Goal: Information Seeking & Learning: Learn about a topic

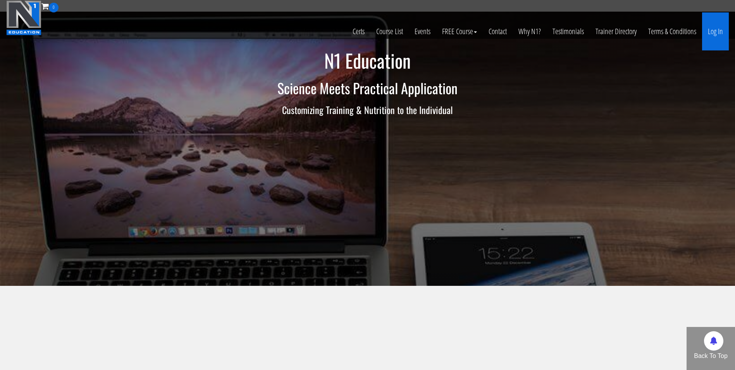
click at [716, 33] on link "Log In" at bounding box center [715, 31] width 27 height 38
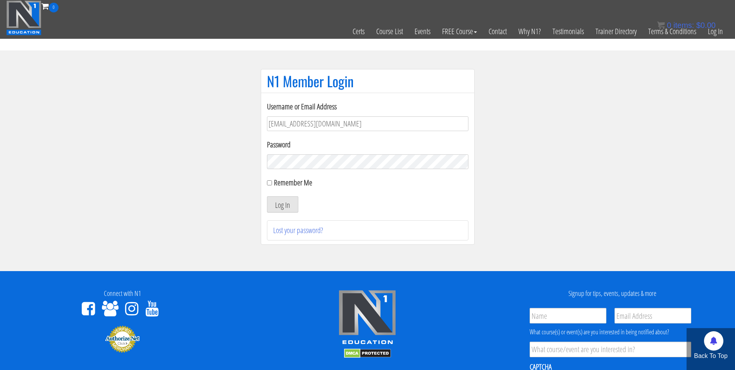
type input "darrennuzzo@gmail.com"
click at [267, 196] on button "Log In" at bounding box center [282, 204] width 31 height 16
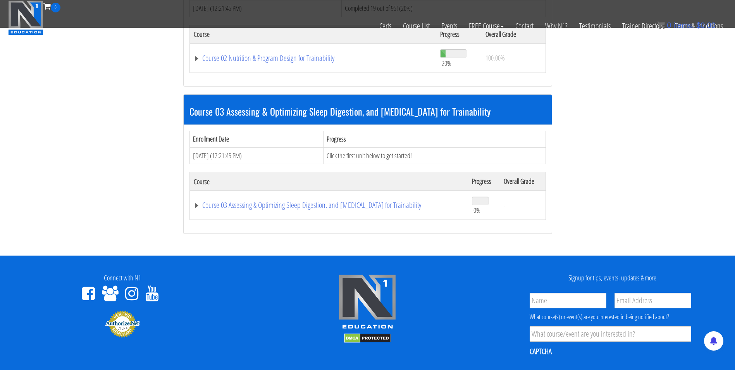
scroll to position [419, 0]
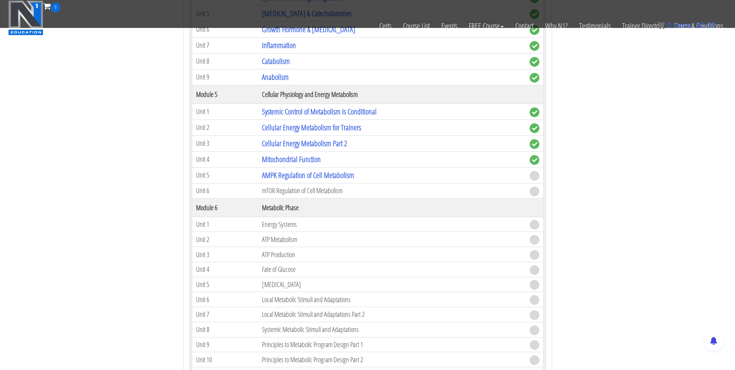
scroll to position [764, 0]
click at [301, 154] on link "Mitochondrial Function" at bounding box center [291, 158] width 59 height 10
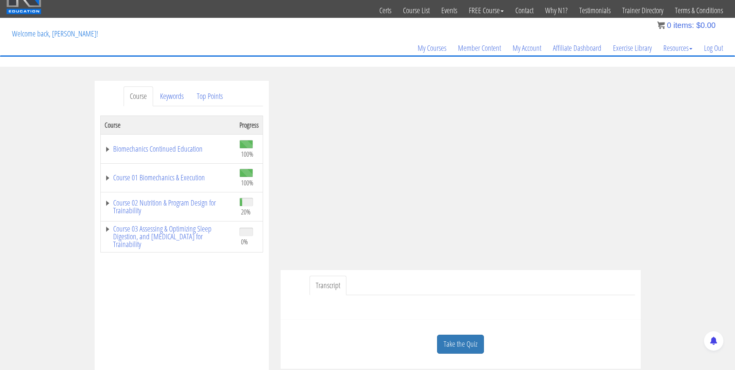
scroll to position [21, 0]
click at [465, 343] on link "Take the Quiz" at bounding box center [460, 344] width 47 height 19
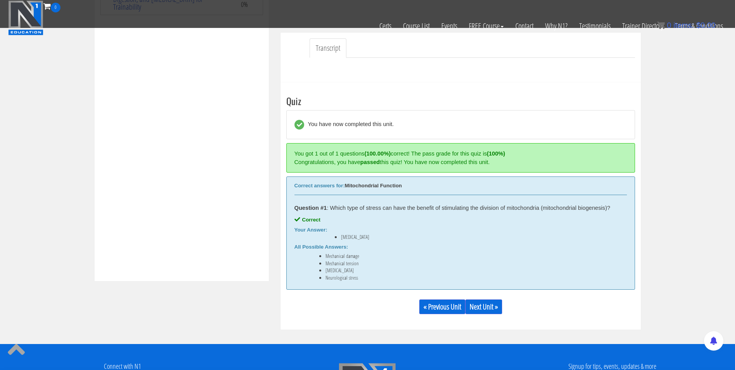
scroll to position [209, 0]
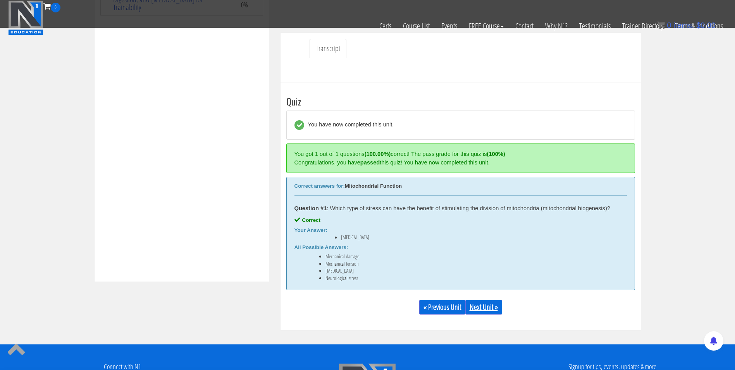
click at [485, 314] on link "Next Unit »" at bounding box center [483, 306] width 37 height 15
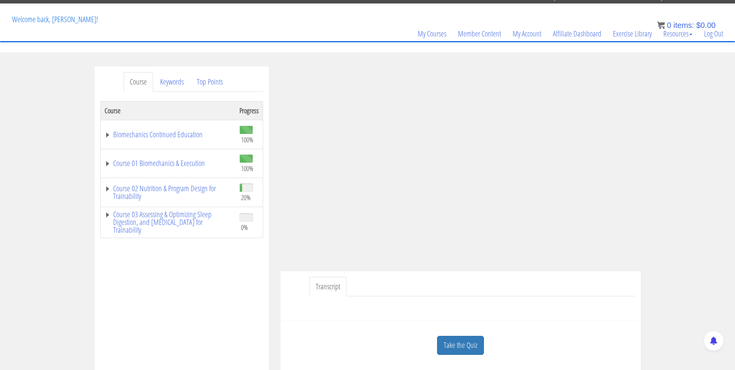
scroll to position [7, 0]
